Goal: Task Accomplishment & Management: Manage account settings

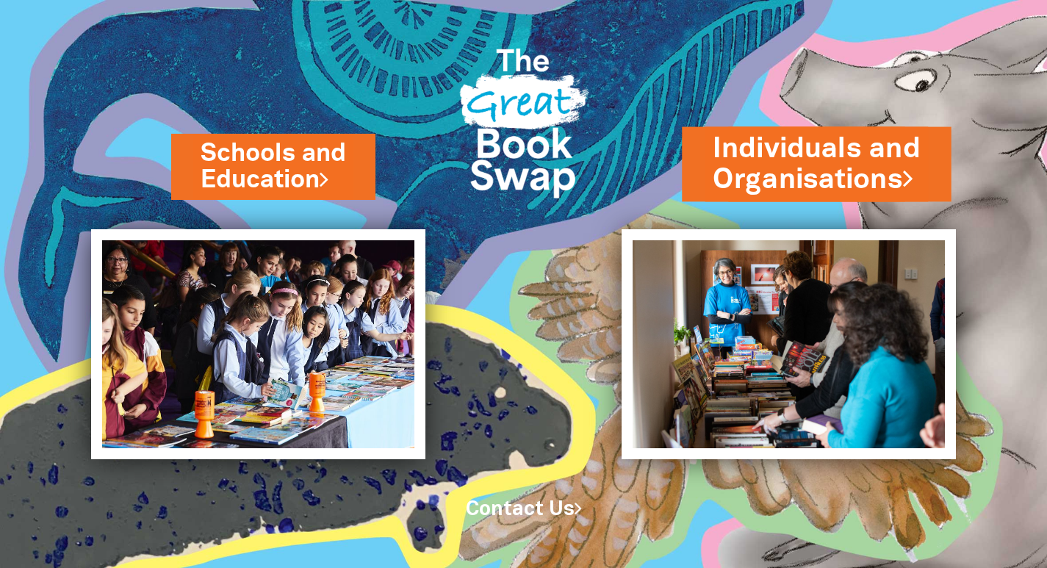
click at [809, 169] on link "Individuals and Organisations" at bounding box center [816, 164] width 207 height 70
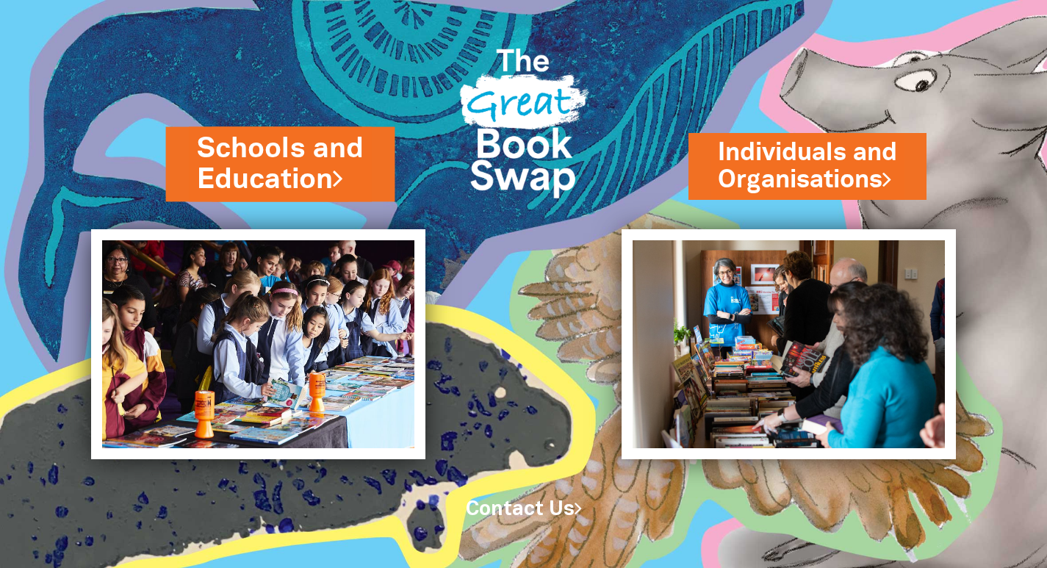
click at [297, 139] on link "Schools and Education" at bounding box center [281, 164] width 168 height 70
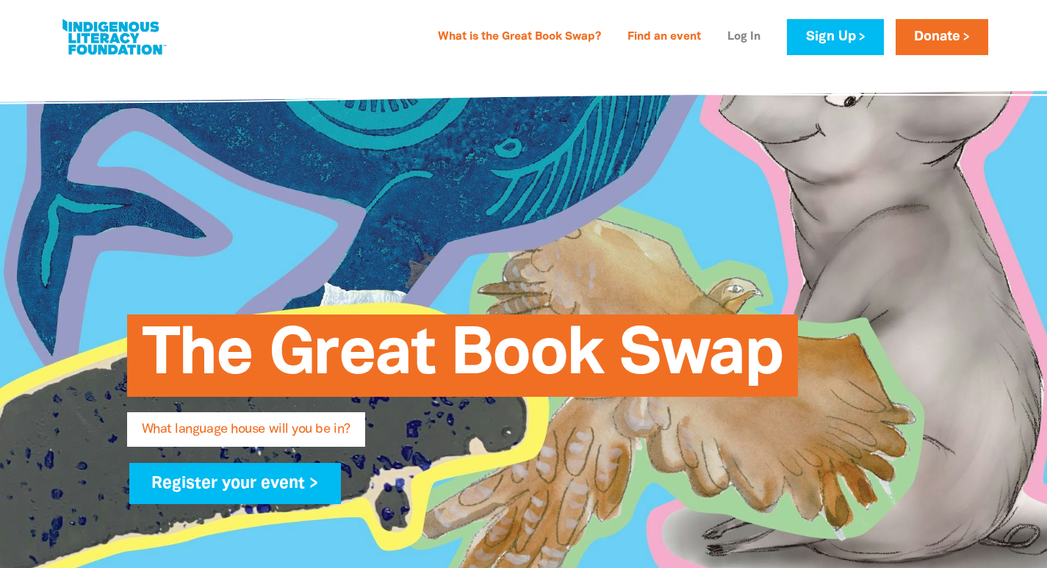
click at [756, 40] on link "Log In" at bounding box center [744, 38] width 51 height 24
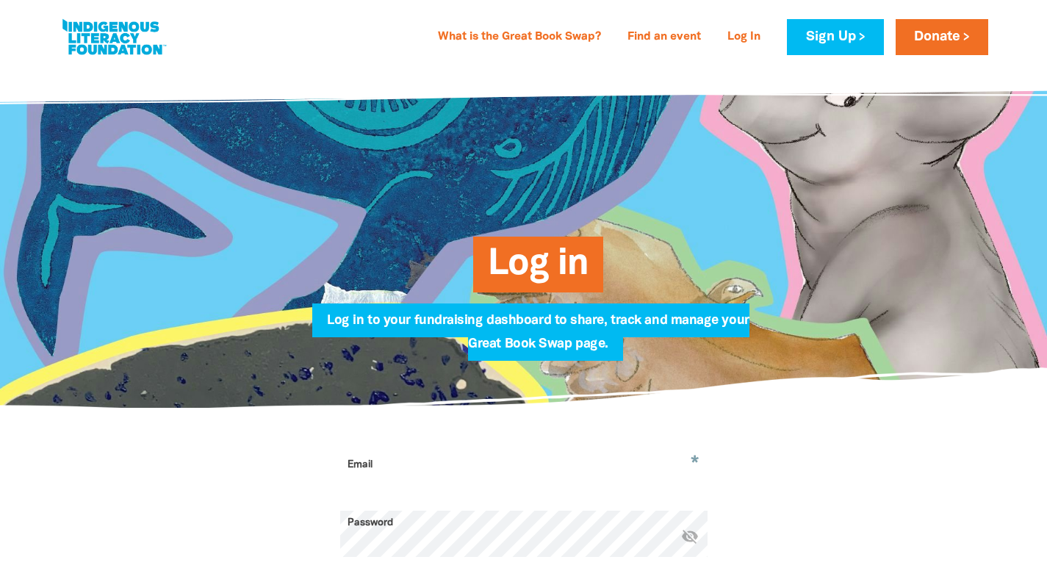
type input "[EMAIL_ADDRESS][PERSON_NAME][DOMAIN_NAME]"
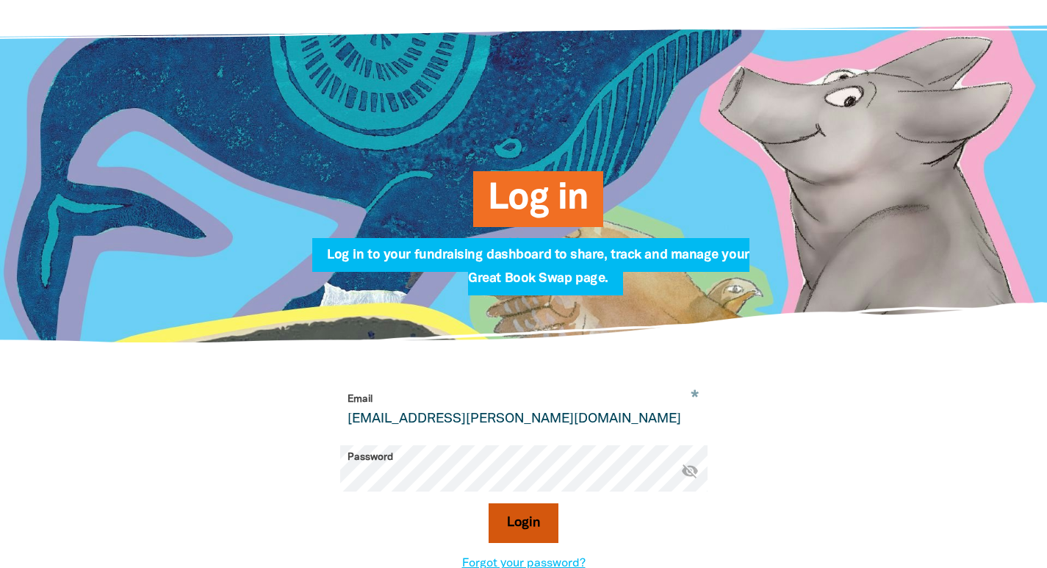
click at [540, 516] on button "Login" at bounding box center [524, 524] width 70 height 40
select select "early-learning"
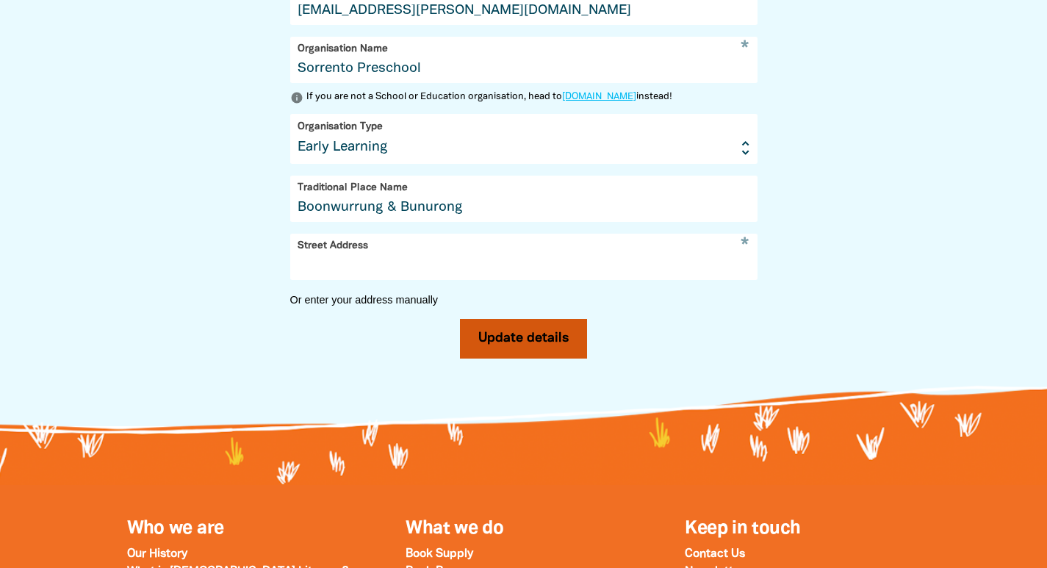
scroll to position [709, 0]
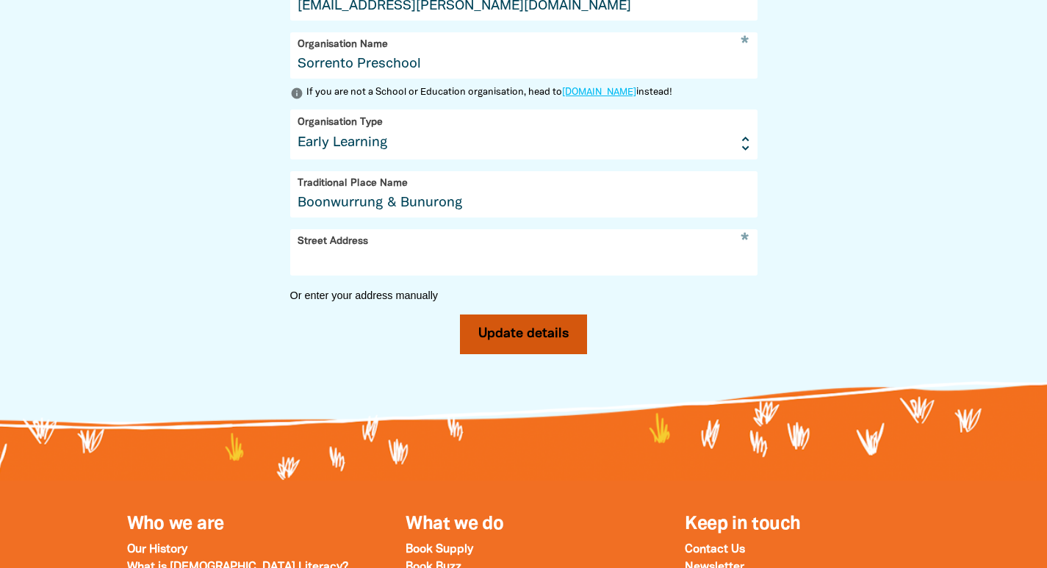
click at [531, 344] on button "Update details" at bounding box center [523, 335] width 127 height 40
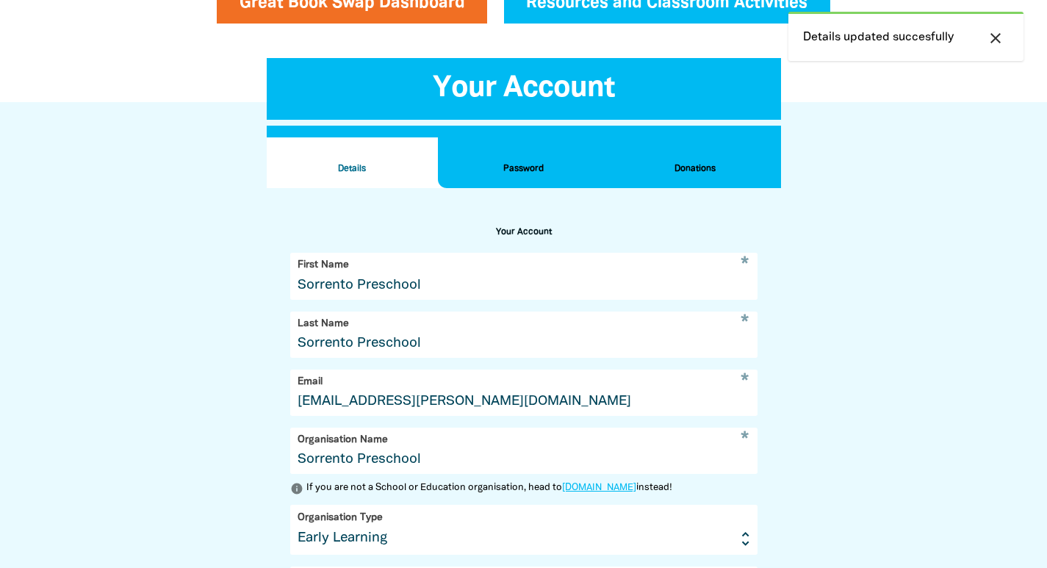
scroll to position [323, 0]
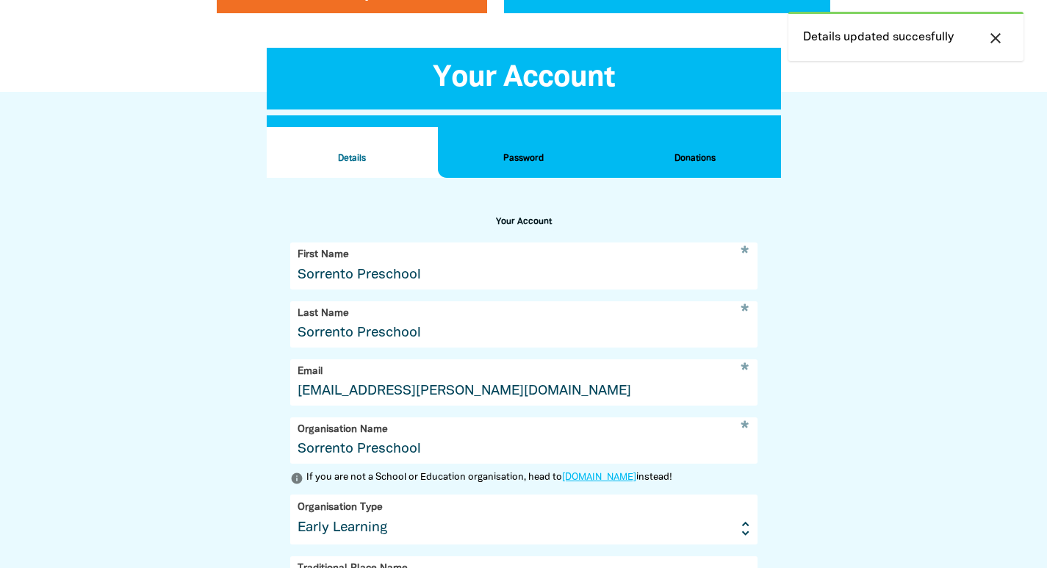
click at [719, 156] on h2 "Donations" at bounding box center [695, 159] width 148 height 16
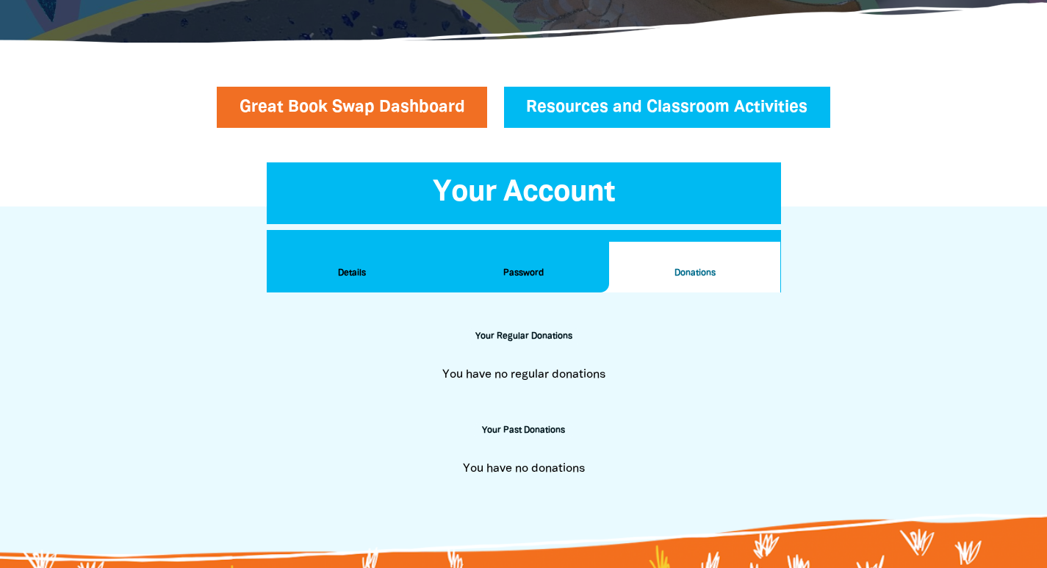
scroll to position [199, 0]
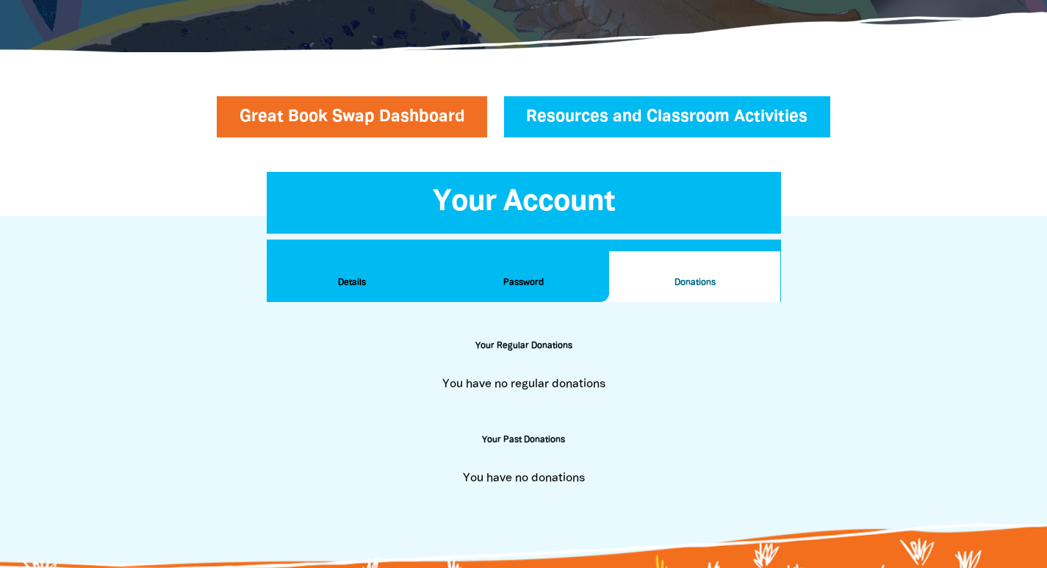
click at [509, 290] on h2 "Password" at bounding box center [524, 283] width 148 height 16
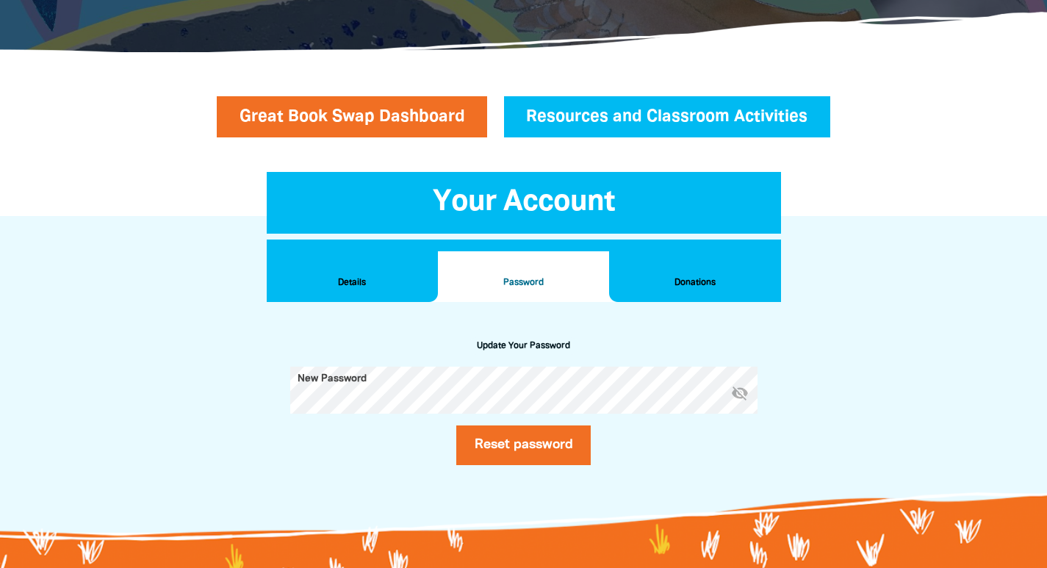
click at [378, 298] on button "Details" at bounding box center [352, 276] width 171 height 51
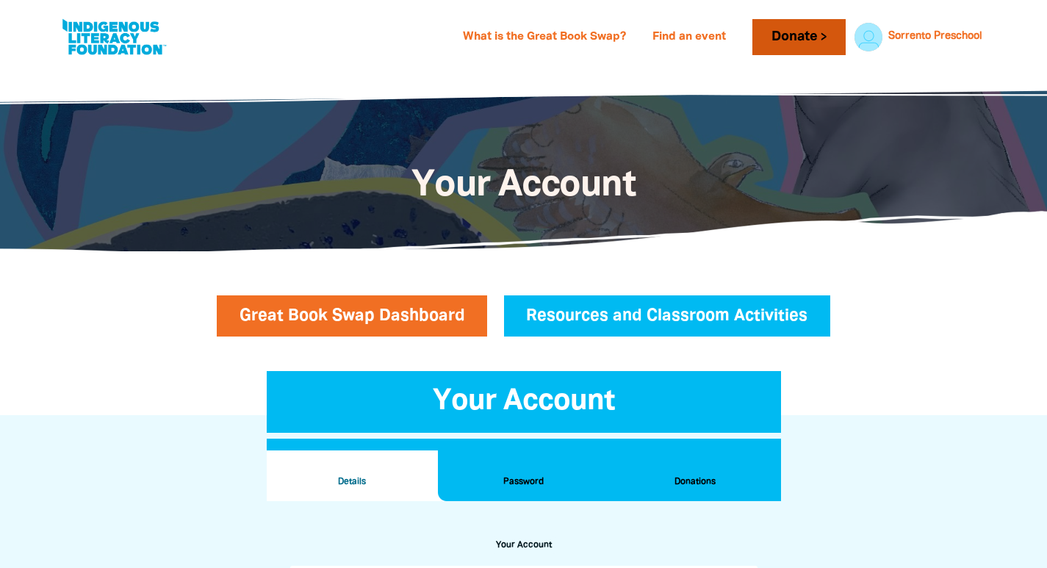
click at [773, 42] on link "Donate" at bounding box center [799, 37] width 93 height 36
